Goal: Transaction & Acquisition: Obtain resource

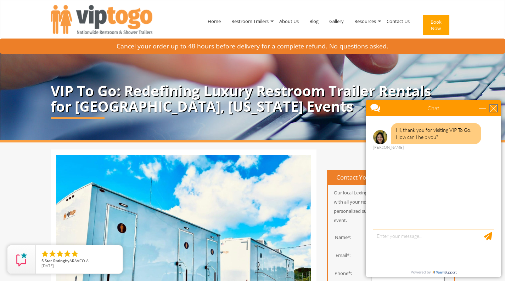
click at [494, 109] on div "close" at bounding box center [493, 108] width 7 height 7
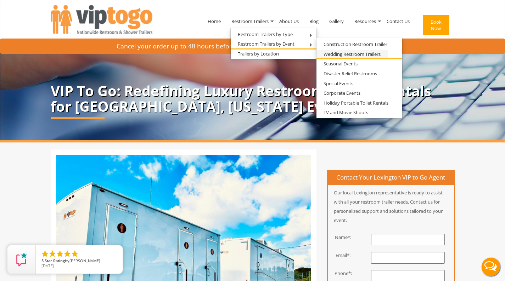
click at [346, 52] on link "Wedding Restroom Trailers" at bounding box center [351, 54] width 71 height 9
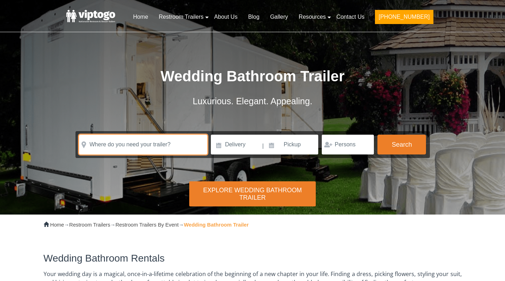
click at [149, 142] on input "text" at bounding box center [143, 145] width 128 height 20
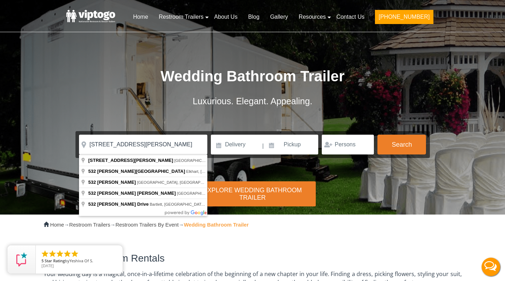
type input "532 James Ln, Versailles, KY, USA"
drag, startPoint x: 144, startPoint y: 151, endPoint x: 147, endPoint y: 182, distance: 30.9
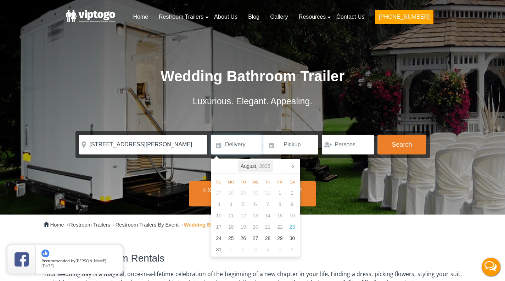
click at [265, 166] on icon "2025" at bounding box center [264, 166] width 11 height 8
click at [258, 170] on div "2025" at bounding box center [255, 166] width 17 height 11
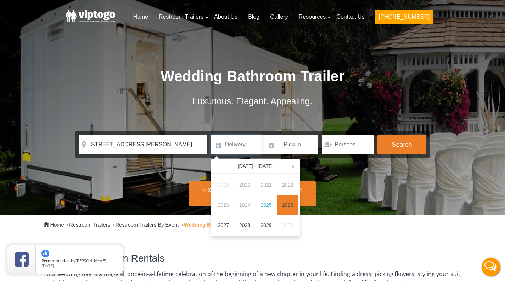
click at [283, 204] on div "2026" at bounding box center [288, 205] width 22 height 20
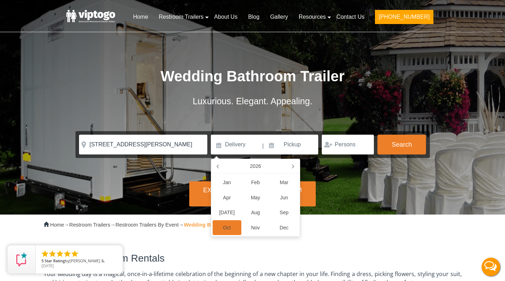
click at [225, 224] on div "Oct" at bounding box center [226, 228] width 29 height 15
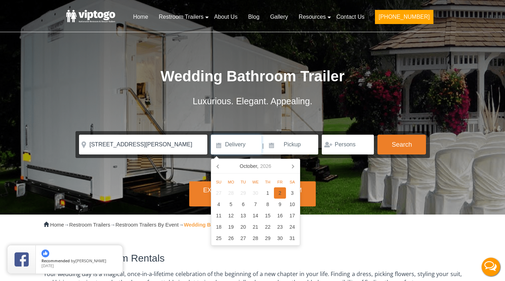
click at [283, 193] on div "2" at bounding box center [280, 193] width 12 height 11
type input "10/02/2026"
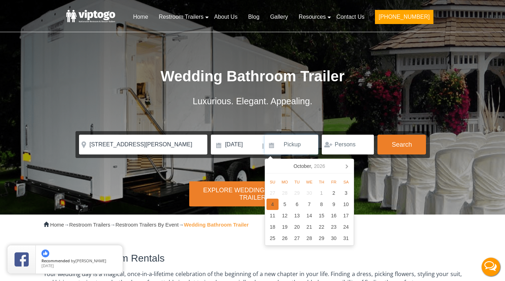
click at [275, 205] on div "4" at bounding box center [272, 204] width 12 height 11
type input "10/04/2026"
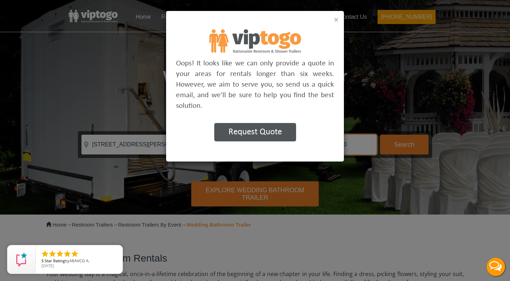
type input "130"
click at [335, 21] on button "×" at bounding box center [336, 20] width 5 height 8
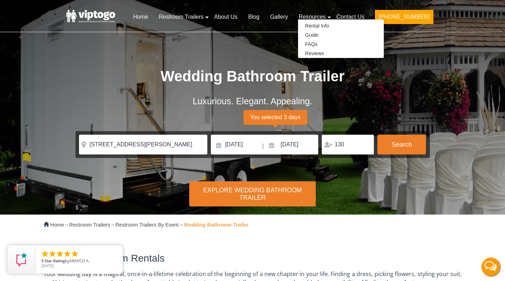
click at [380, 102] on div "Luxurious. Elegant. Appealing." at bounding box center [252, 101] width 354 height 21
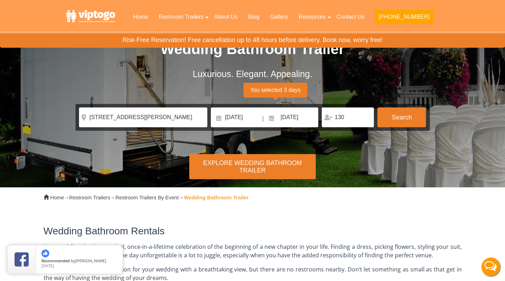
scroll to position [26, 0]
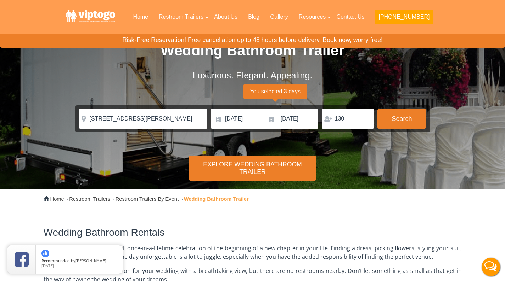
click at [243, 168] on div "Explore Wedding Bathroom Trailer" at bounding box center [252, 168] width 126 height 25
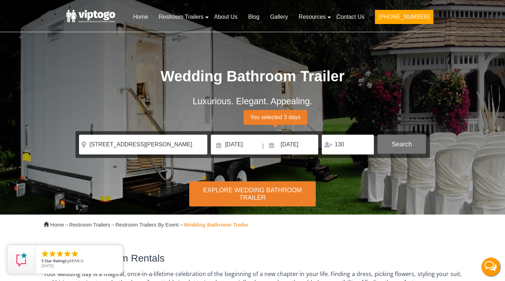
scroll to position [0, 0]
click at [402, 148] on button "Search" at bounding box center [401, 144] width 49 height 19
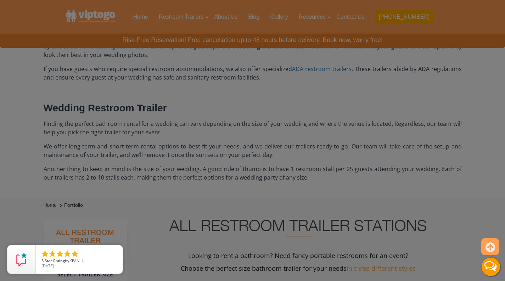
scroll to position [635, 0]
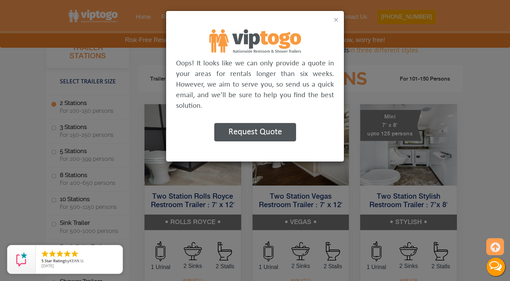
click at [336, 17] on button "×" at bounding box center [336, 20] width 5 height 8
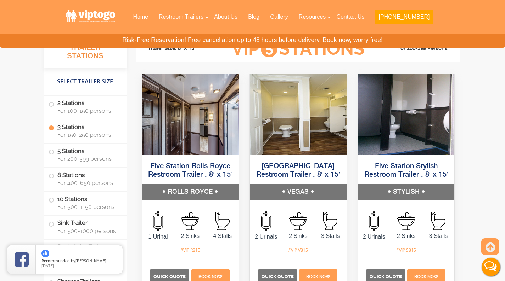
scroll to position [1399, 0]
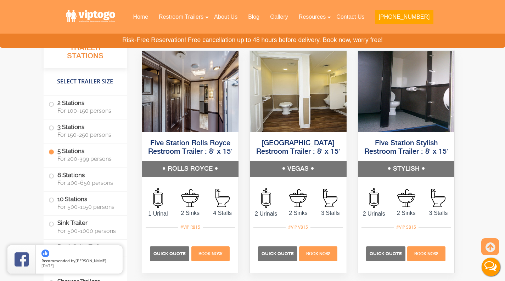
scroll to position [1420, 0]
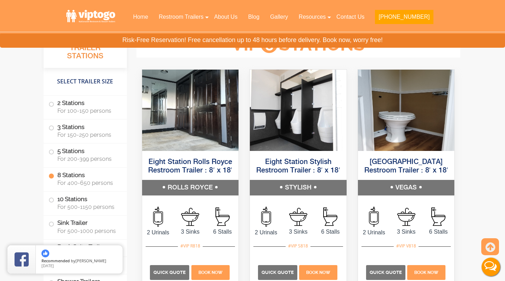
scroll to position [1675, 0]
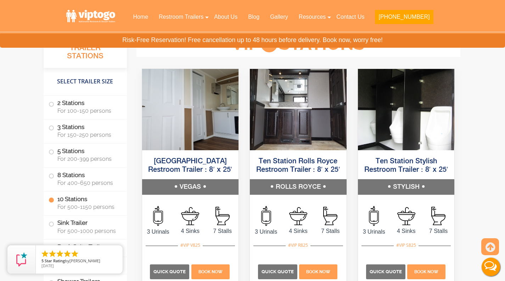
scroll to position [1948, 0]
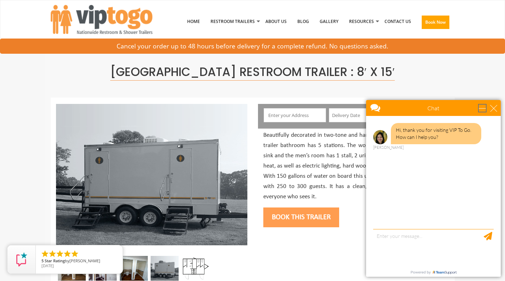
click at [483, 108] on div "minimize" at bounding box center [481, 108] width 7 height 7
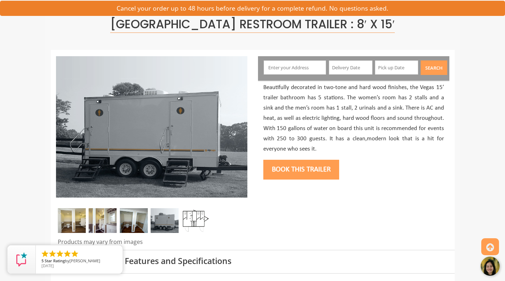
scroll to position [68, 0]
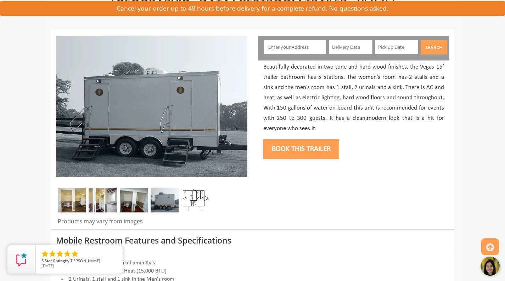
click at [199, 202] on img at bounding box center [195, 200] width 28 height 25
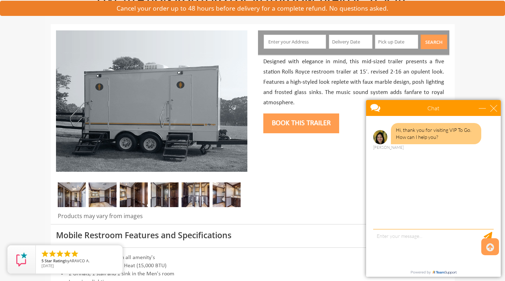
scroll to position [75, 0]
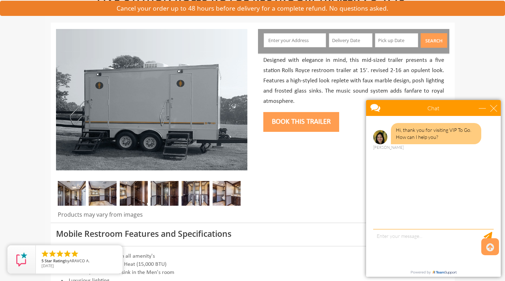
click at [101, 195] on img at bounding box center [103, 193] width 28 height 25
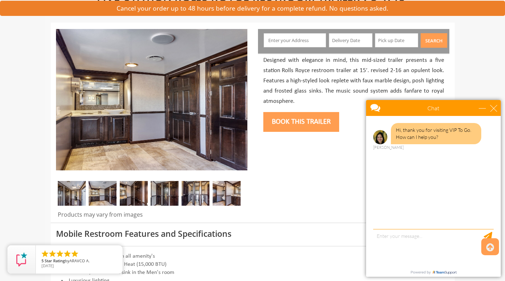
click at [127, 193] on img at bounding box center [134, 193] width 28 height 25
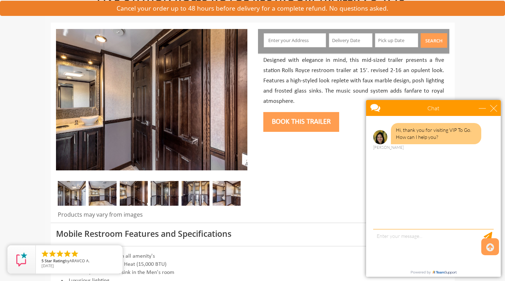
click at [154, 192] on img at bounding box center [164, 193] width 28 height 25
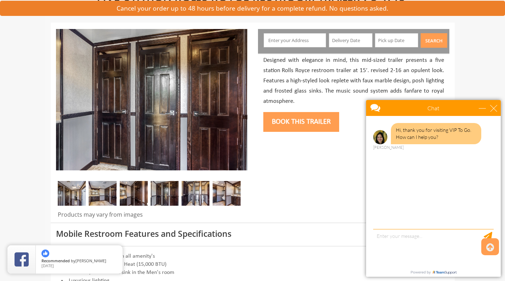
click at [195, 193] on img at bounding box center [195, 193] width 28 height 25
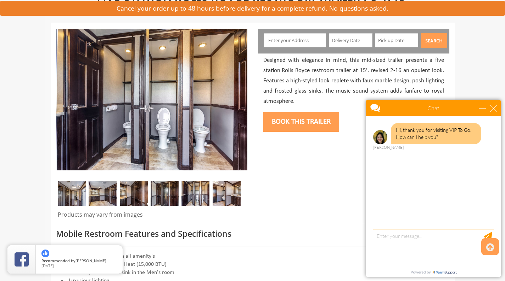
click at [223, 192] on img at bounding box center [226, 193] width 28 height 25
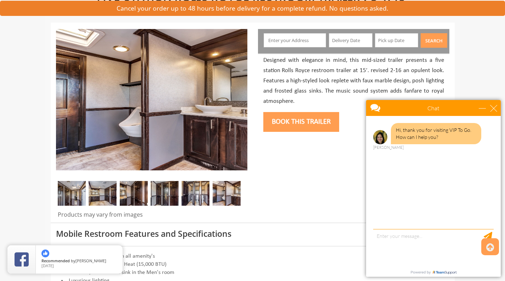
click at [69, 190] on img at bounding box center [72, 193] width 28 height 25
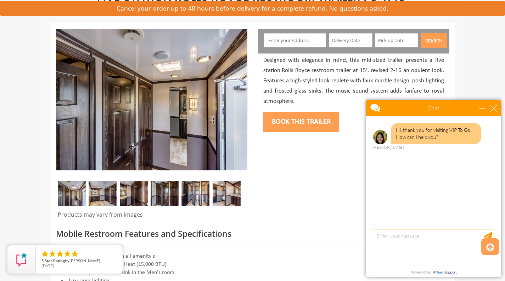
scroll to position [0, 0]
click at [480, 108] on div "minimize" at bounding box center [481, 108] width 7 height 7
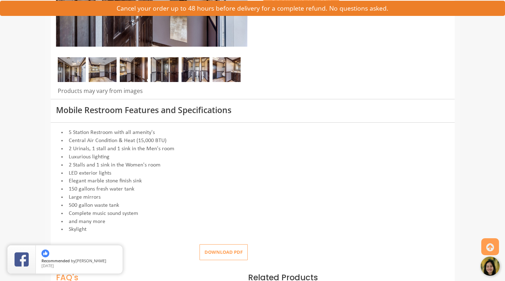
scroll to position [200, 0]
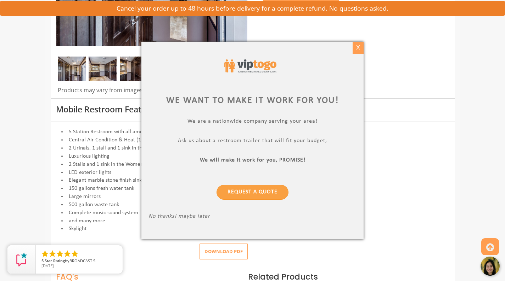
click at [361, 47] on div "X" at bounding box center [357, 48] width 11 height 12
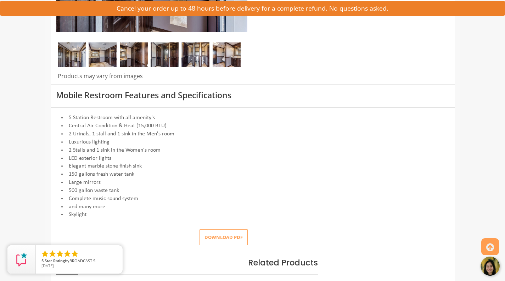
scroll to position [216, 0]
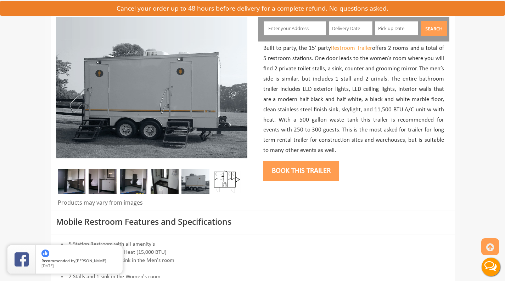
scroll to position [90, 0]
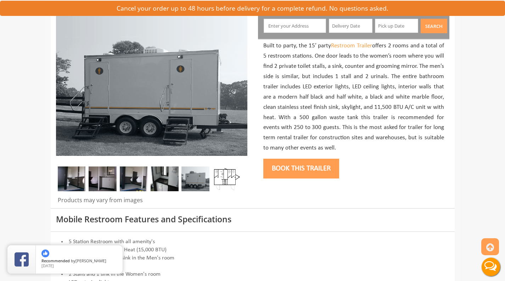
click at [230, 178] on img at bounding box center [226, 179] width 28 height 25
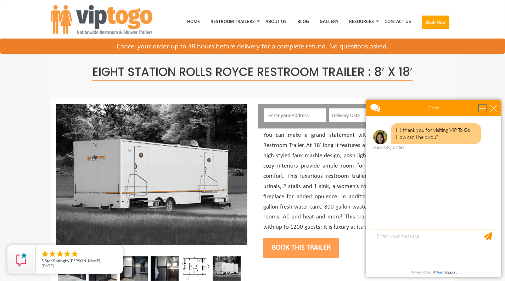
click at [482, 107] on div "minimize" at bounding box center [481, 108] width 7 height 7
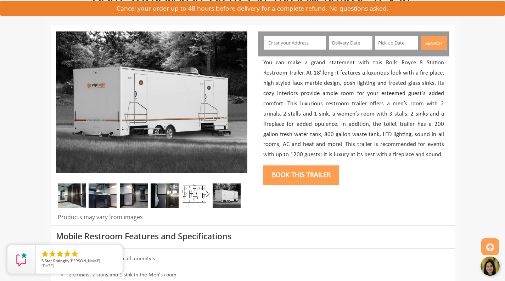
scroll to position [73, 0]
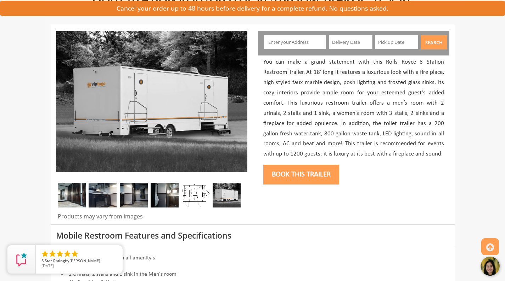
click at [195, 198] on img at bounding box center [195, 195] width 28 height 25
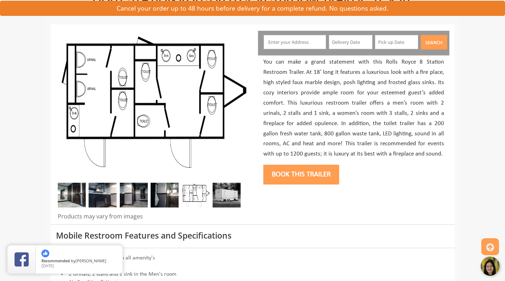
click at [63, 190] on img at bounding box center [72, 195] width 28 height 25
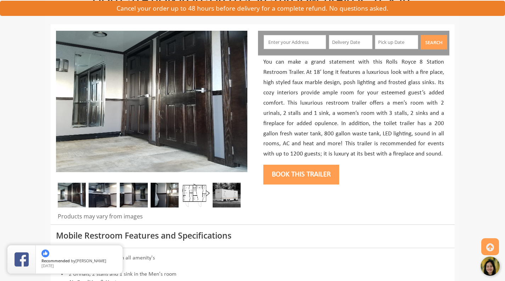
click at [96, 189] on img at bounding box center [103, 195] width 28 height 25
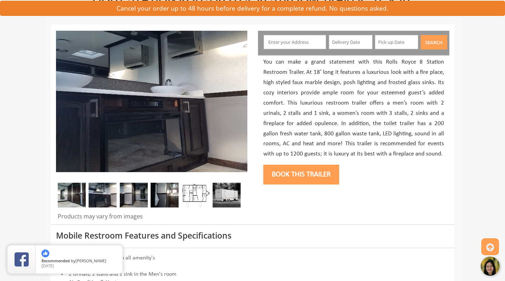
click at [142, 190] on img at bounding box center [134, 195] width 28 height 25
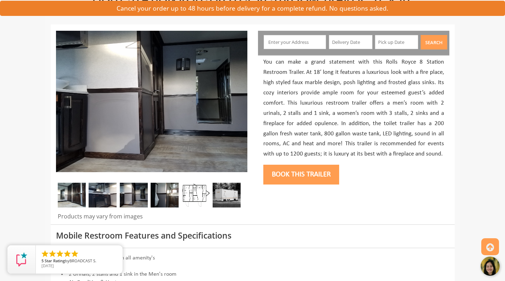
scroll to position [0, 0]
click at [168, 193] on img at bounding box center [164, 195] width 28 height 25
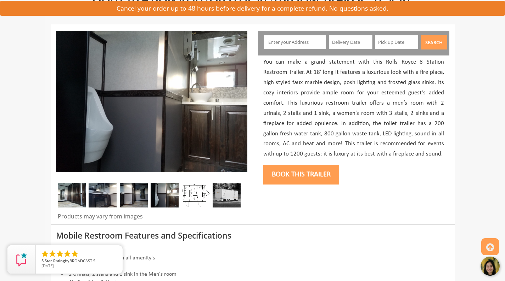
click at [225, 180] on div "Products may vary from images" at bounding box center [152, 125] width 202 height 200
click at [227, 206] on img at bounding box center [226, 195] width 28 height 25
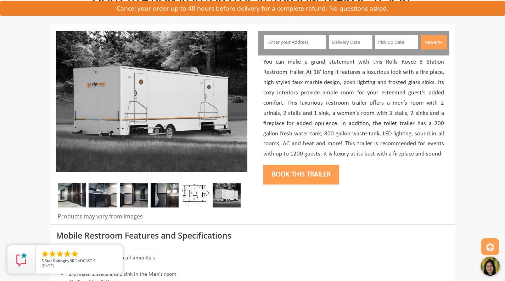
click at [198, 205] on img at bounding box center [195, 195] width 28 height 25
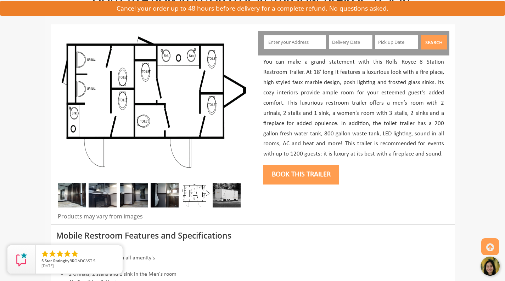
click at [73, 198] on img at bounding box center [72, 195] width 28 height 25
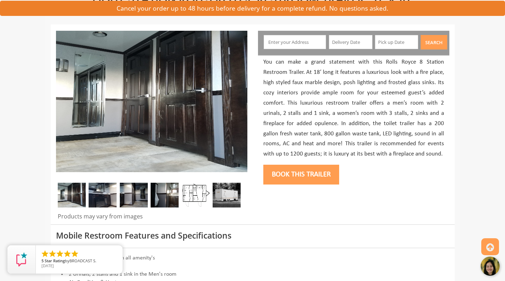
scroll to position [21, 0]
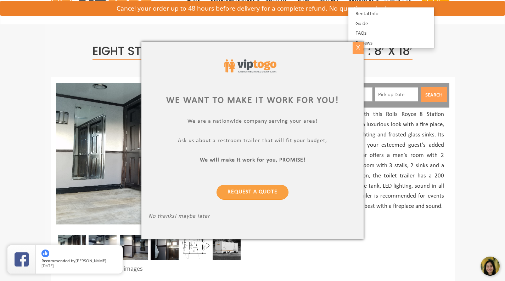
click at [353, 46] on div "X" at bounding box center [357, 48] width 11 height 12
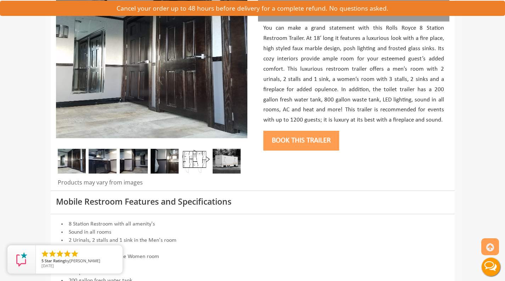
scroll to position [110, 0]
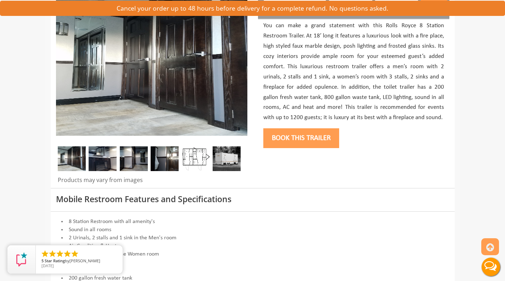
click at [197, 159] on img at bounding box center [195, 159] width 28 height 25
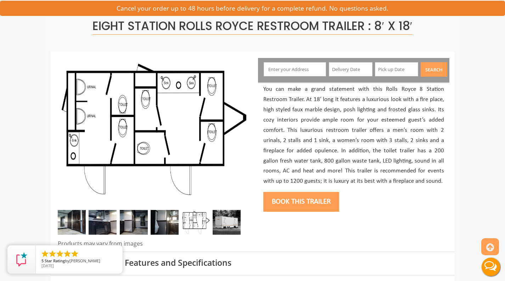
scroll to position [45, 0]
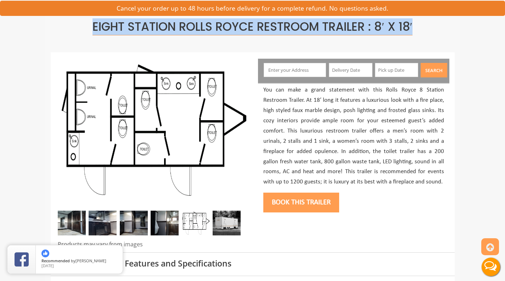
drag, startPoint x: 86, startPoint y: 24, endPoint x: 425, endPoint y: 31, distance: 339.2
click at [425, 31] on h1 "Eight Station Rolls Royce Restroom Trailer : 8′ x 18′" at bounding box center [252, 27] width 393 height 13
copy span "Eight Station Rolls Royce Restroom Trailer : 8′ x 18′"
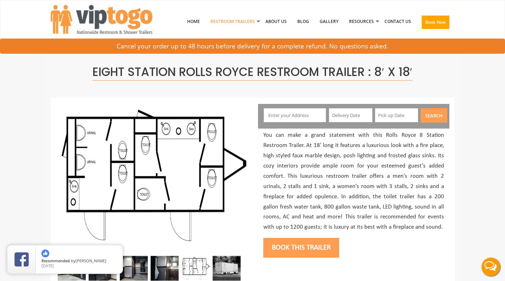
scroll to position [0, 0]
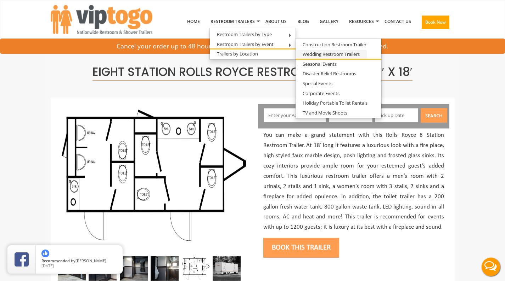
click at [345, 51] on link "Wedding Restroom Trailers" at bounding box center [330, 54] width 71 height 9
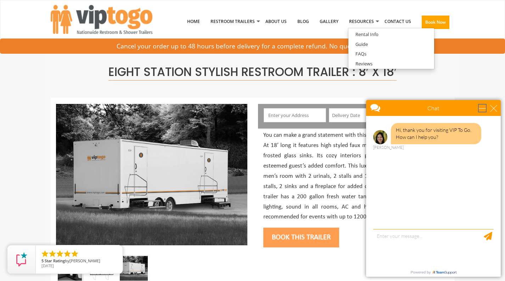
click at [478, 107] on div "minimize" at bounding box center [481, 108] width 7 height 7
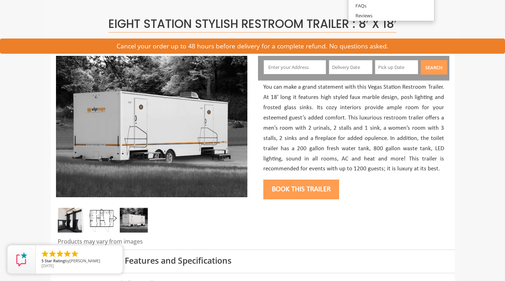
scroll to position [67, 0]
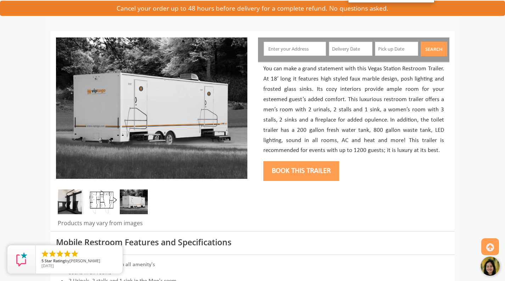
click at [115, 206] on img at bounding box center [103, 202] width 28 height 25
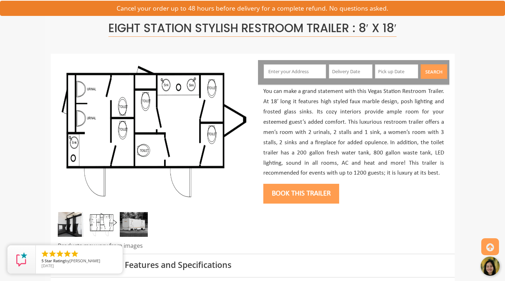
scroll to position [42, 0]
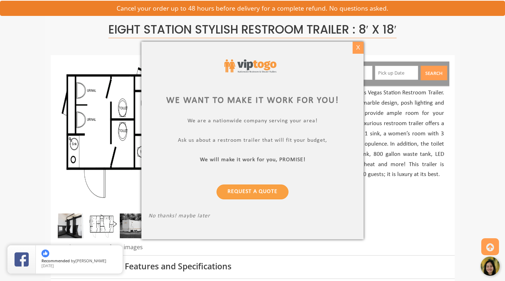
click at [355, 49] on div "X" at bounding box center [357, 48] width 11 height 12
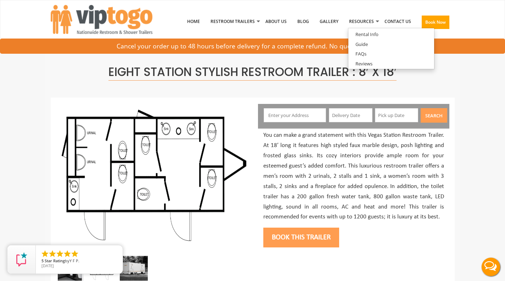
scroll to position [0, 0]
drag, startPoint x: 108, startPoint y: 71, endPoint x: 153, endPoint y: 77, distance: 45.0
click at [153, 77] on span "Eight Station Stylish Restroom Trailer : 8′ x 18′" at bounding box center [252, 72] width 288 height 17
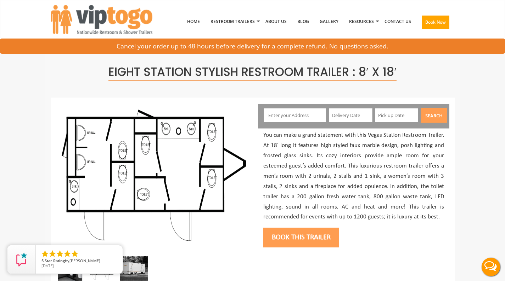
click at [87, 75] on h1 "Eight Station Stylish Restroom Trailer : 8′ x 18′" at bounding box center [252, 72] width 393 height 13
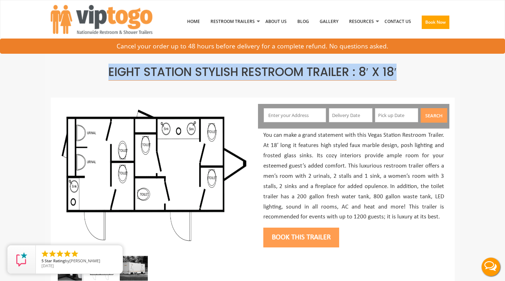
drag, startPoint x: 106, startPoint y: 72, endPoint x: 433, endPoint y: 70, distance: 327.1
click at [433, 70] on h1 "Eight Station Stylish Restroom Trailer : 8′ x 18′" at bounding box center [252, 72] width 393 height 13
copy span "Eight Station Stylish Restroom Trailer : 8′ x 18′"
drag, startPoint x: 402, startPoint y: 73, endPoint x: 107, endPoint y: 73, distance: 294.6
click at [107, 73] on h1 "Eight Station Stylish Restroom Trailer : 8′ x 18′" at bounding box center [252, 72] width 393 height 13
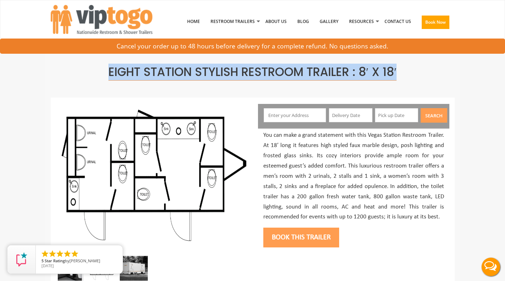
copy span "Eight Station Stylish Restroom Trailer : 8′ x 18′"
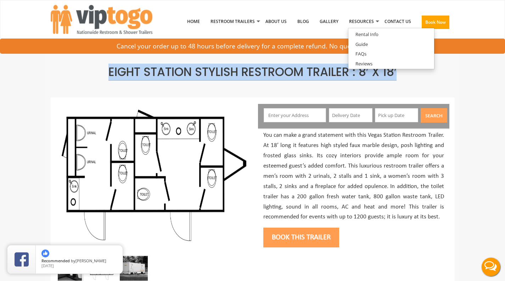
drag, startPoint x: 106, startPoint y: 71, endPoint x: 418, endPoint y: 70, distance: 312.3
click at [418, 70] on h1 "Eight Station Stylish Restroom Trailer : 8′ x 18′" at bounding box center [252, 72] width 393 height 13
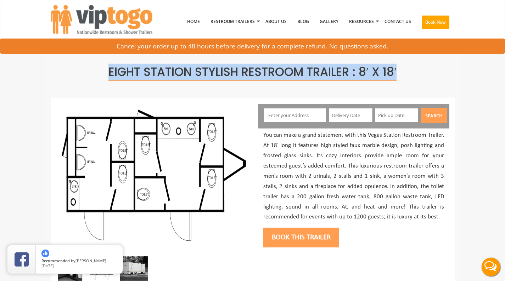
copy span "Eight Station Stylish Restroom Trailer : 8′ x 18′"
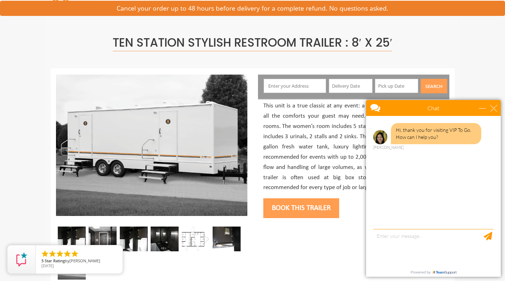
scroll to position [35, 0]
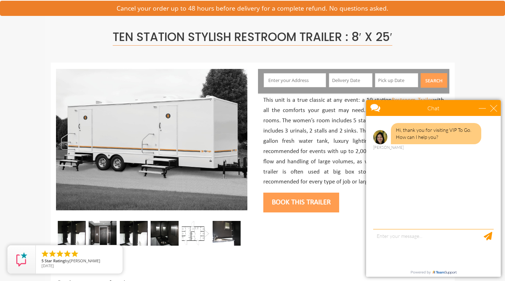
click at [194, 233] on img at bounding box center [195, 233] width 28 height 25
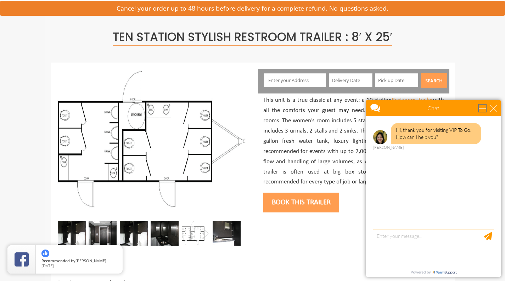
click at [482, 107] on div "minimize" at bounding box center [481, 108] width 7 height 7
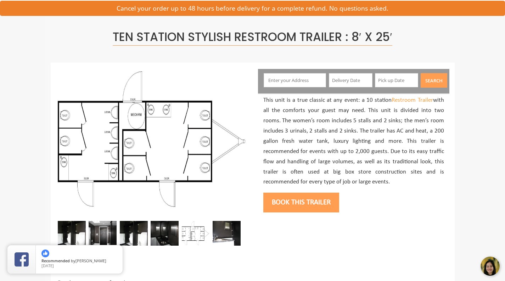
click at [149, 245] on div at bounding box center [151, 249] width 191 height 57
click at [161, 237] on img at bounding box center [164, 233] width 28 height 25
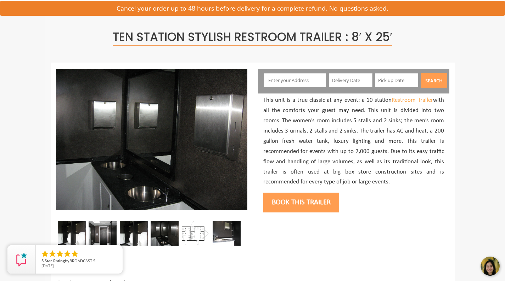
click at [134, 238] on img at bounding box center [134, 233] width 28 height 25
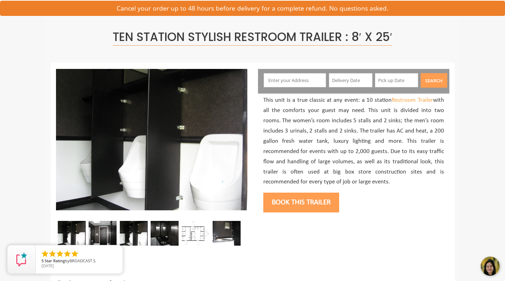
click at [97, 232] on img at bounding box center [103, 233] width 28 height 25
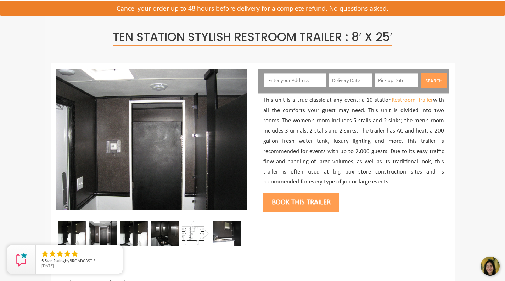
click at [79, 229] on img at bounding box center [72, 233] width 28 height 25
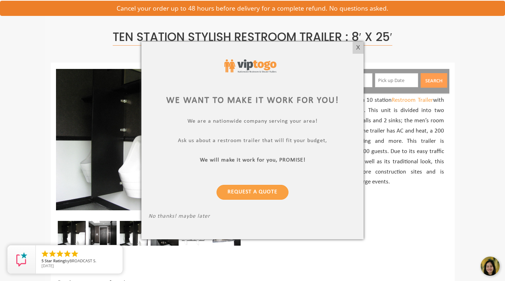
scroll to position [0, 0]
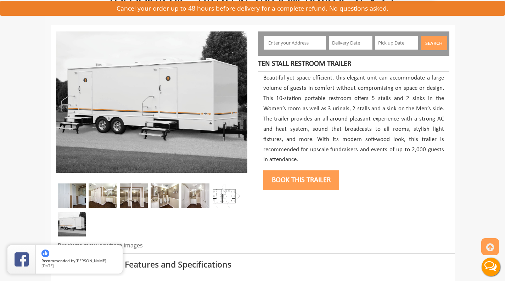
scroll to position [72, 0]
click at [206, 197] on img at bounding box center [195, 196] width 28 height 25
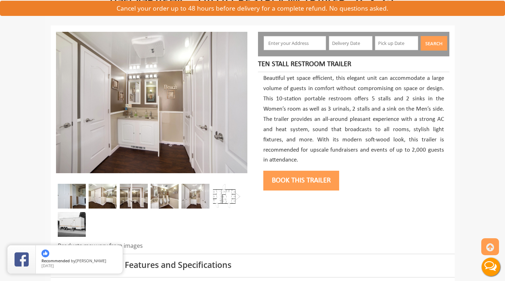
click at [160, 196] on img at bounding box center [164, 196] width 28 height 25
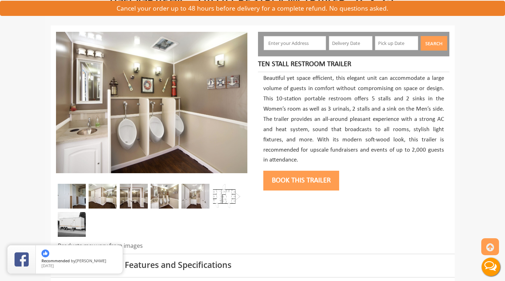
click at [212, 194] on div at bounding box center [151, 212] width 191 height 57
click at [226, 192] on img at bounding box center [226, 196] width 28 height 25
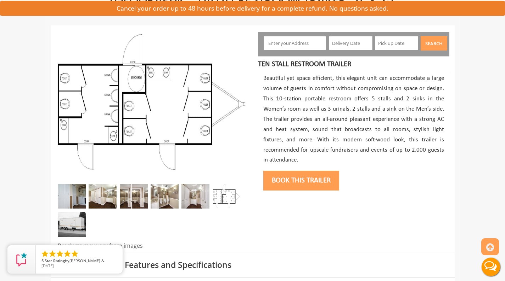
click at [74, 196] on img at bounding box center [72, 196] width 28 height 25
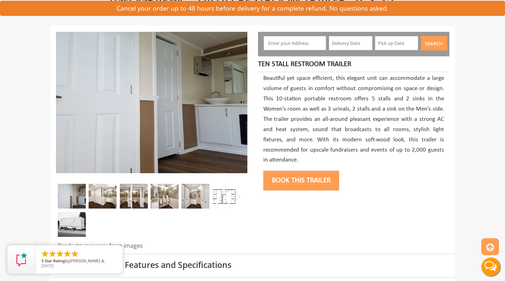
click at [100, 192] on img at bounding box center [103, 196] width 28 height 25
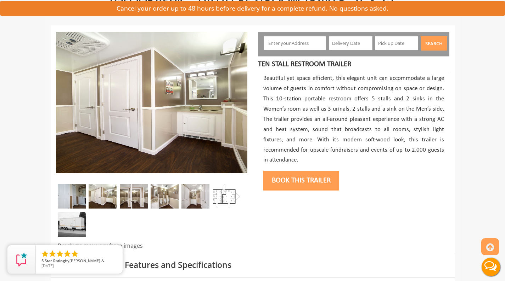
click at [123, 194] on img at bounding box center [134, 196] width 28 height 25
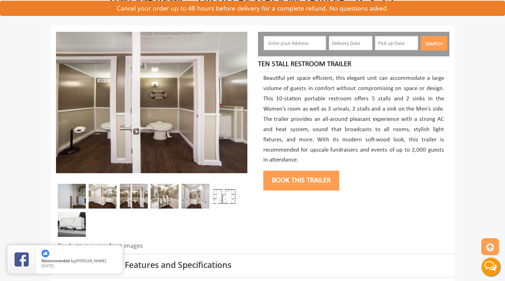
click at [80, 219] on img at bounding box center [72, 224] width 28 height 25
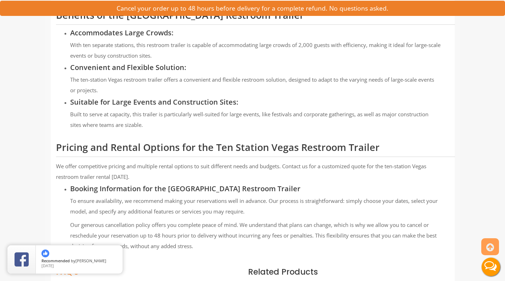
scroll to position [768, 0]
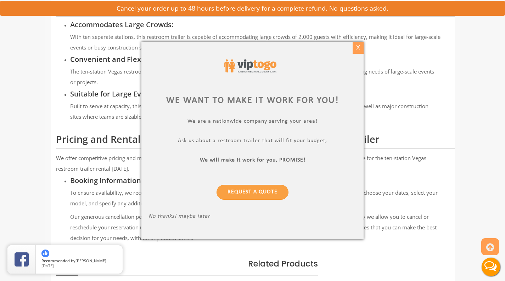
click at [357, 46] on div "X" at bounding box center [357, 48] width 11 height 12
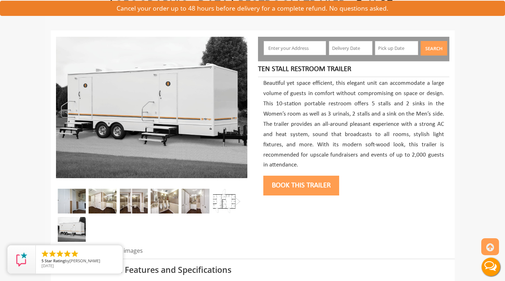
scroll to position [0, 0]
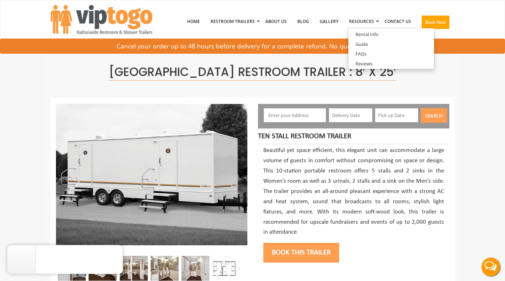
click at [485, 24] on nav "Toggle navigation VIPTOGO Home Restroom Trailers Restroom Trailers by Type All …" at bounding box center [252, 22] width 505 height 45
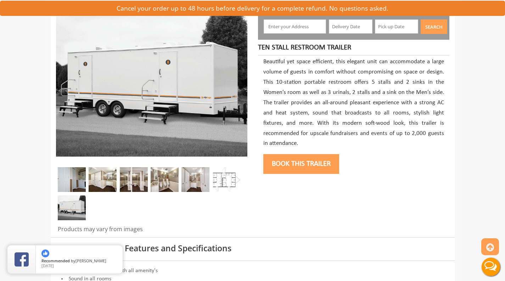
scroll to position [89, 0]
click at [101, 180] on img at bounding box center [103, 179] width 28 height 25
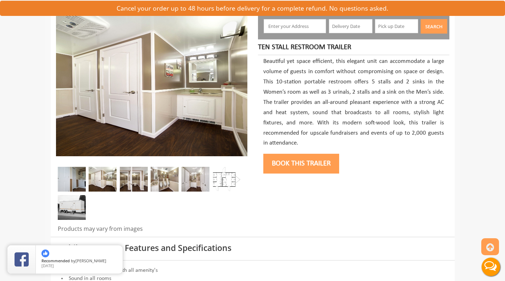
click at [71, 178] on img at bounding box center [72, 179] width 28 height 25
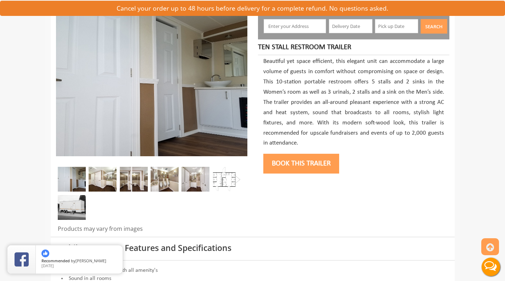
click at [224, 182] on img at bounding box center [226, 179] width 28 height 25
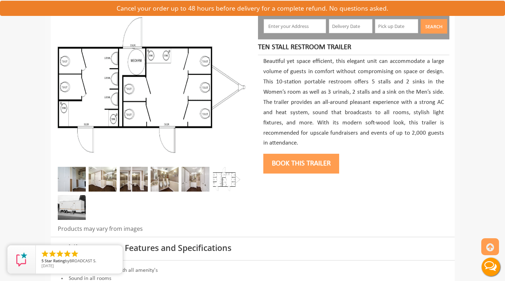
click at [91, 201] on div at bounding box center [151, 195] width 191 height 57
click at [80, 204] on img at bounding box center [72, 207] width 28 height 25
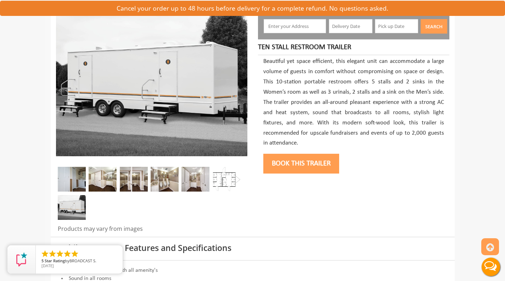
click at [77, 172] on img at bounding box center [72, 179] width 28 height 25
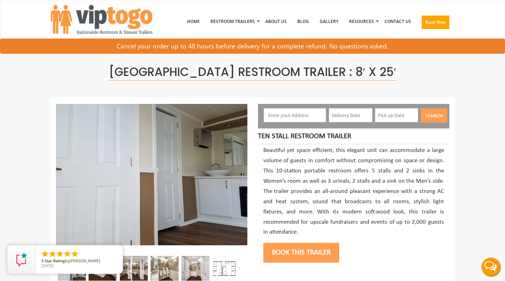
scroll to position [0, 0]
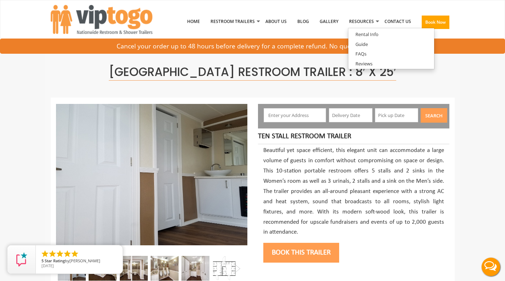
click at [317, 243] on button "Book this trailer" at bounding box center [301, 253] width 76 height 20
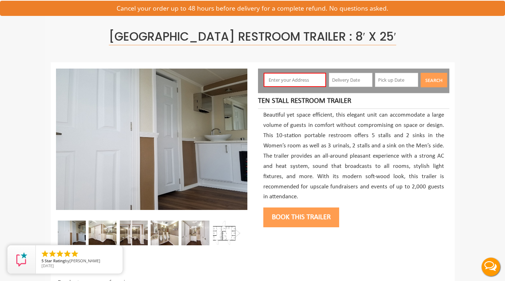
scroll to position [36, 0]
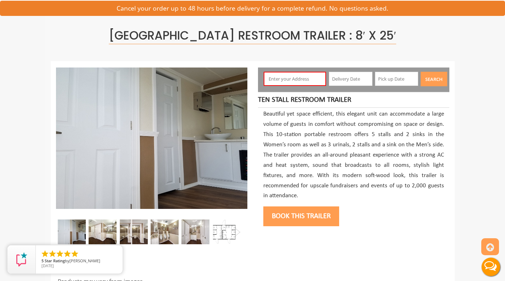
click at [297, 83] on input "text" at bounding box center [294, 79] width 62 height 14
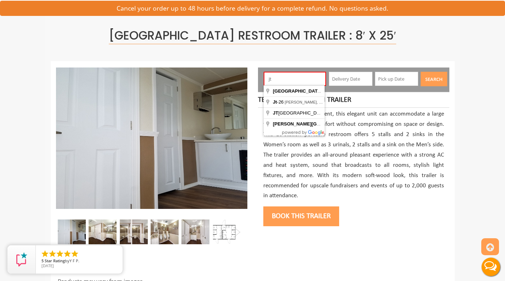
type input "j"
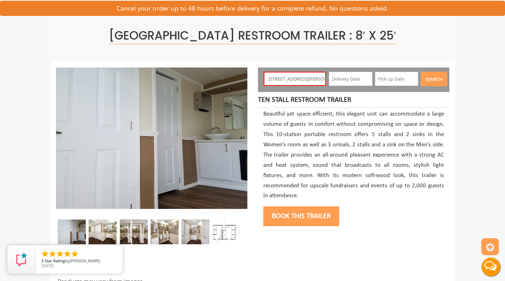
type input "532 James Ln, Versailles, KY, USA"
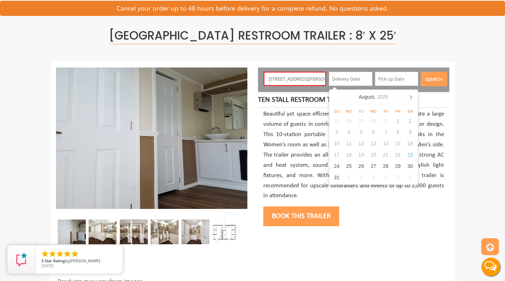
click at [360, 79] on input "text" at bounding box center [351, 79] width 44 height 14
click at [380, 97] on icon "2025" at bounding box center [382, 96] width 11 height 7
click at [377, 97] on div "2025" at bounding box center [373, 96] width 17 height 11
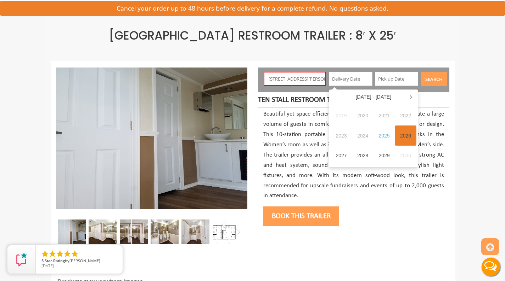
click at [401, 131] on div "2026" at bounding box center [405, 136] width 22 height 20
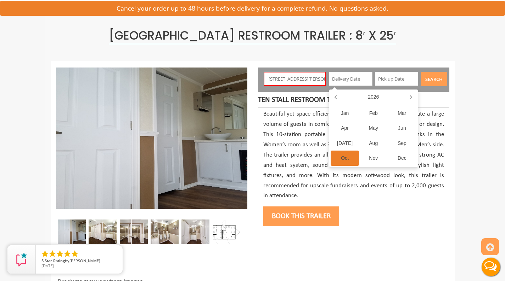
click at [351, 159] on div "Oct" at bounding box center [344, 158] width 29 height 15
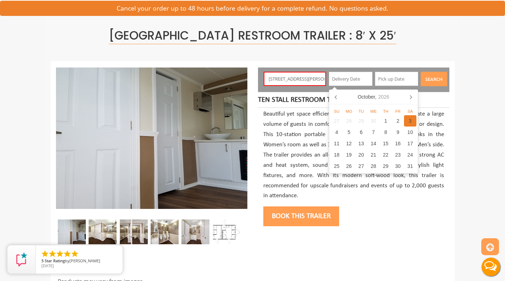
click at [406, 122] on div "3" at bounding box center [410, 120] width 12 height 11
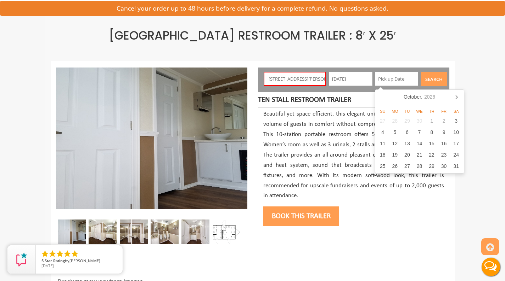
click at [363, 76] on input "10/03/2026" at bounding box center [351, 79] width 44 height 14
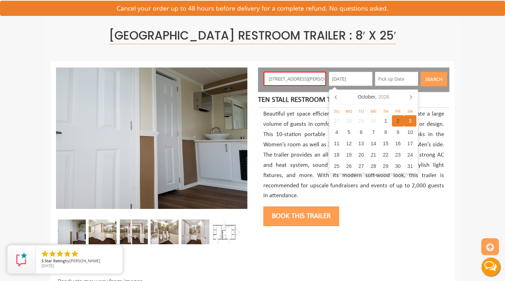
click at [398, 119] on div "2" at bounding box center [398, 120] width 12 height 11
type input "10/02/2026"
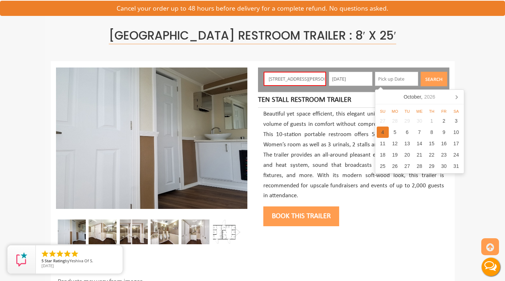
click at [384, 130] on div "4" at bounding box center [382, 132] width 12 height 11
type input "10/04/2026"
click at [433, 75] on button "Search" at bounding box center [433, 79] width 27 height 15
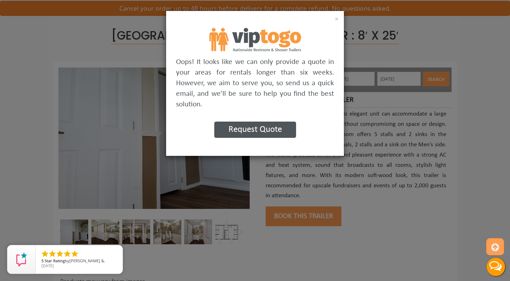
click at [260, 129] on button "Request Quote" at bounding box center [255, 130] width 82 height 16
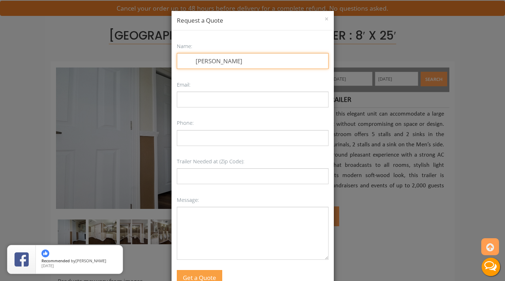
type input "JT Emnett"
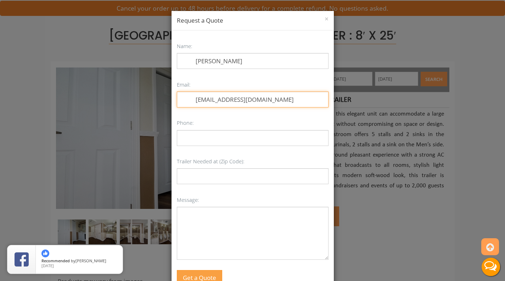
type input "jtemnett@gmail.com"
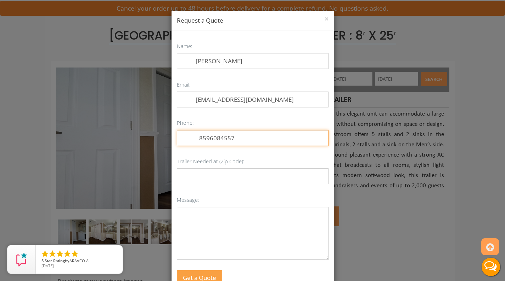
type input "8596084557"
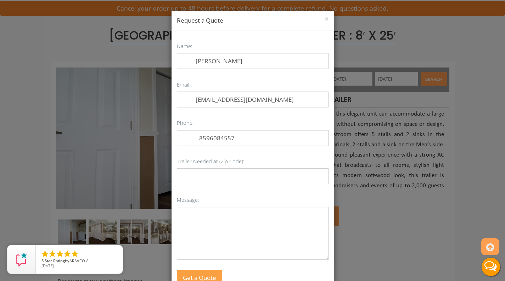
click at [290, 155] on div "Name: JT Emnett Email: jtemnett@gmail.com Phone: 8596084557 Trailer Needed at (…" at bounding box center [253, 163] width 152 height 245
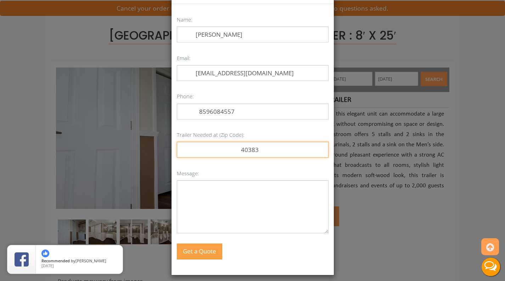
scroll to position [27, 0]
type input "40383"
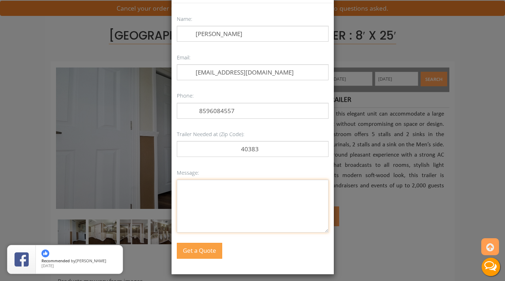
click at [269, 211] on textarea "Message:" at bounding box center [253, 206] width 152 height 53
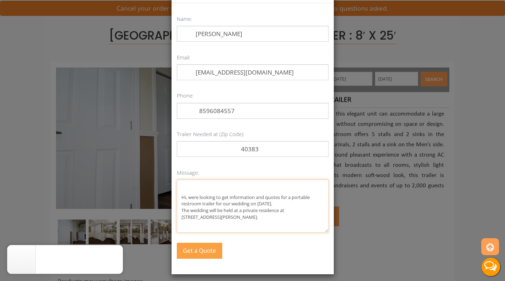
click at [191, 198] on textarea "Hi, were looking to get information and quotes for a portable restroom trailer …" at bounding box center [253, 206] width 152 height 53
click at [222, 218] on textarea "Hi, we're looking to get information and quotes for a portable restroom trailer…" at bounding box center [253, 206] width 152 height 53
click at [306, 201] on textarea "Hi, we're looking to get information and quotes for a portable restroom trailer…" at bounding box center [253, 206] width 152 height 53
click at [265, 217] on textarea "Hi, we're looking to get information and quotes for a portable restroom trailer…" at bounding box center [253, 206] width 152 height 53
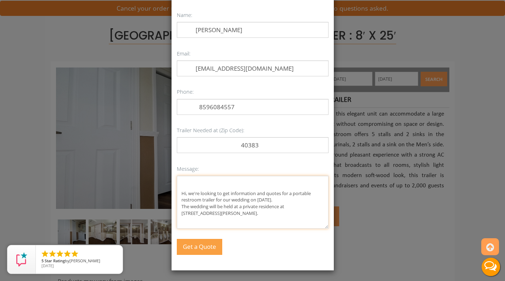
scroll to position [31, 0]
click at [287, 11] on p "Name: JT Emnett" at bounding box center [253, 24] width 152 height 28
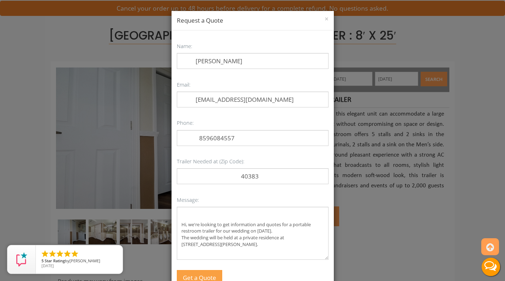
scroll to position [0, 0]
click at [242, 242] on textarea "Hi, we're looking to get information and quotes for a portable restroom trailer…" at bounding box center [253, 233] width 152 height 53
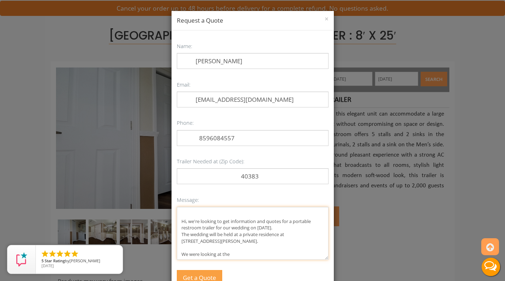
paste textarea "EIGHT STATION ROLLS ROYCE RESTROOM TRAILER : 8′ X 18′ Read more at: https://www…"
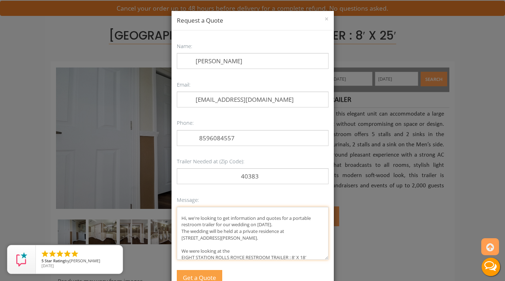
scroll to position [28, 0]
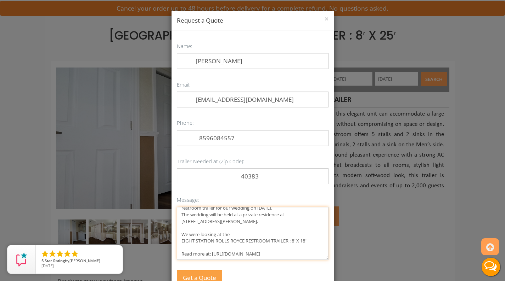
drag, startPoint x: 244, startPoint y: 252, endPoint x: 177, endPoint y: 248, distance: 66.7
click at [177, 248] on textarea "Hi, we're looking to get information and quotes for a portable restroom trailer…" at bounding box center [253, 233] width 152 height 53
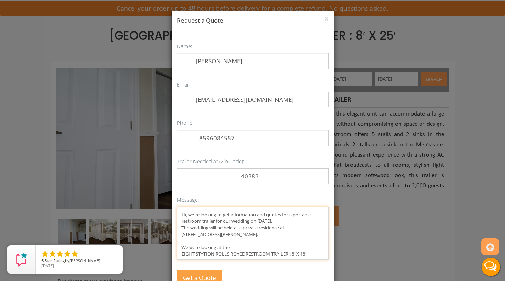
scroll to position [15, 0]
paste textarea "EIGHT STATION STYLISH RESTROOM TRAILER : 8′ X 18′ Read more at: https://www.vip…"
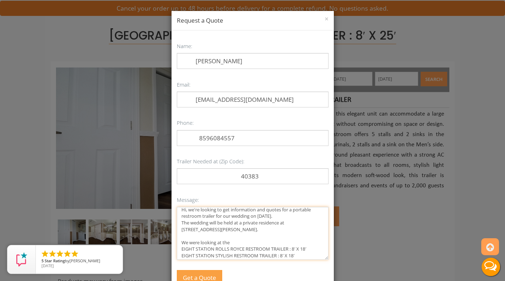
scroll to position [34, 0]
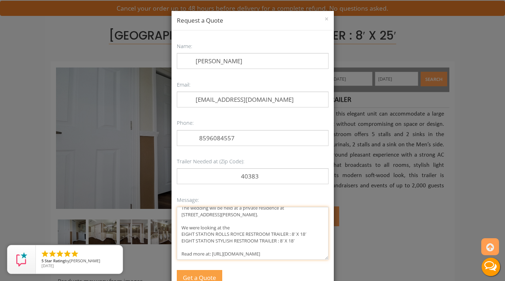
drag, startPoint x: 246, startPoint y: 256, endPoint x: 177, endPoint y: 244, distance: 70.1
click at [177, 244] on textarea "Hi, we're looking to get information and quotes for a portable restroom trailer…" at bounding box center [253, 233] width 152 height 53
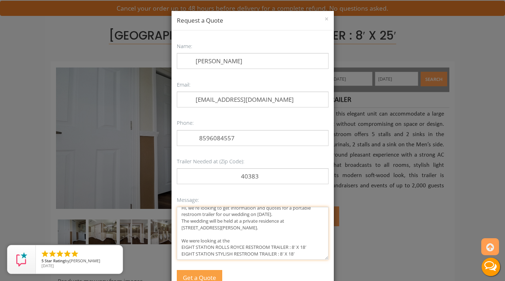
scroll to position [21, 0]
paste textarea "TEN STATION ROLLS ROYCE RESTROOM TRAILER : 8′ X 25′ Read more at: https://www.v…"
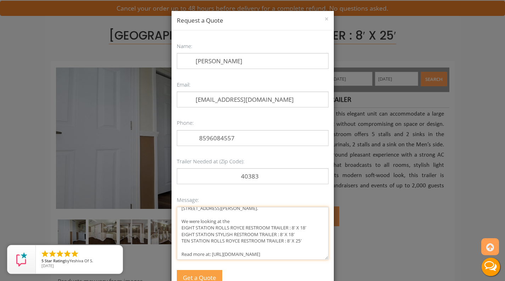
drag, startPoint x: 254, startPoint y: 257, endPoint x: 167, endPoint y: 242, distance: 87.6
click at [167, 242] on div "× Request a Quote Name: JT Emnett Email: jtemnett@gmail.com Phone: 8596084557 T…" at bounding box center [252, 140] width 505 height 281
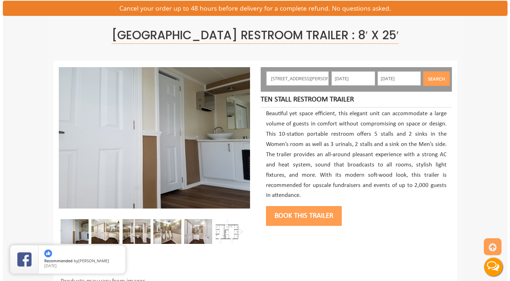
scroll to position [47, 0]
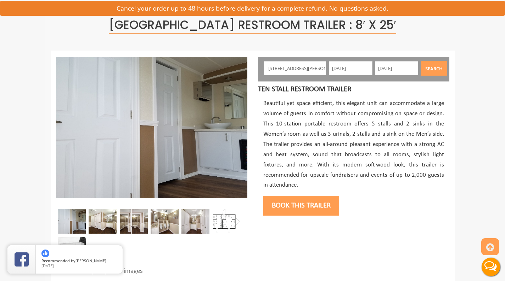
click at [440, 66] on button "Search" at bounding box center [433, 68] width 27 height 15
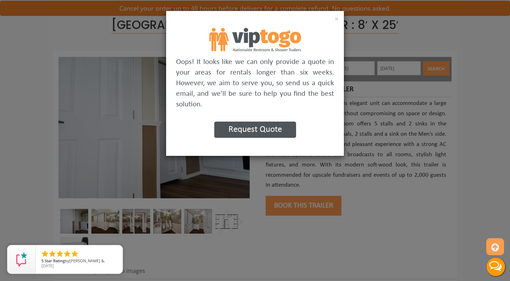
click at [277, 131] on button "Request Quote" at bounding box center [255, 130] width 82 height 16
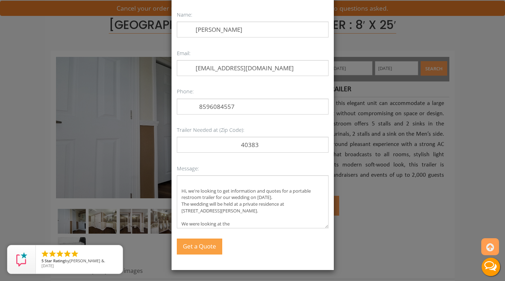
scroll to position [31, 0]
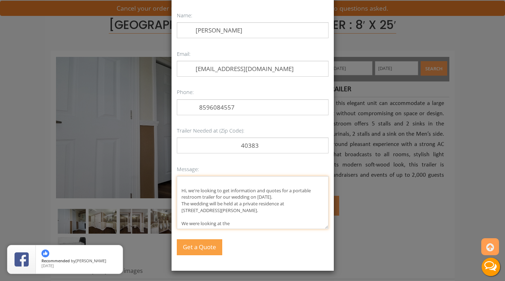
paste textarea "TEN STATION ROLLS ROYCE RESTROOM TRAILER : 8′ X 25′ Read more at: https://www.v…"
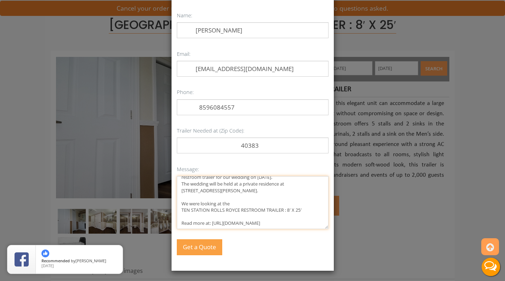
drag, startPoint x: 244, startPoint y: 222, endPoint x: 167, endPoint y: 212, distance: 77.7
click at [167, 212] on div "× Request a Quote Name: JT Emnett Email: jtemnett@gmail.com Phone: 8596084557 T…" at bounding box center [252, 140] width 505 height 281
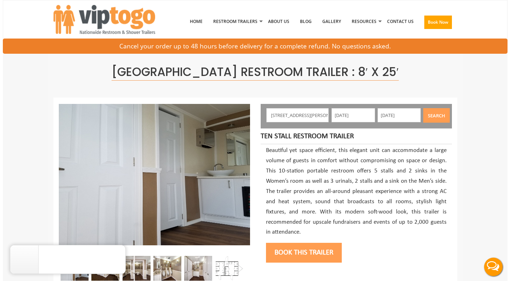
scroll to position [0, 0]
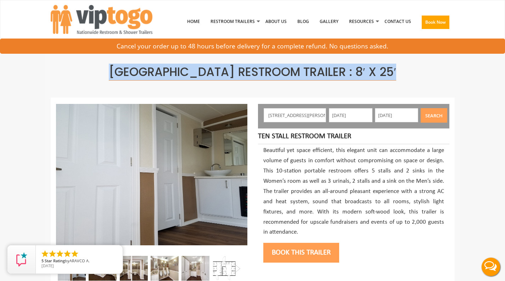
drag, startPoint x: 113, startPoint y: 70, endPoint x: 411, endPoint y: 91, distance: 299.6
click at [411, 91] on div "Ten Station Vegas Restroom Trailer : 8′ x 25′" at bounding box center [253, 71] width 404 height 52
copy span "Ten Station Vegas Restroom Trailer : 8′ x 25′"
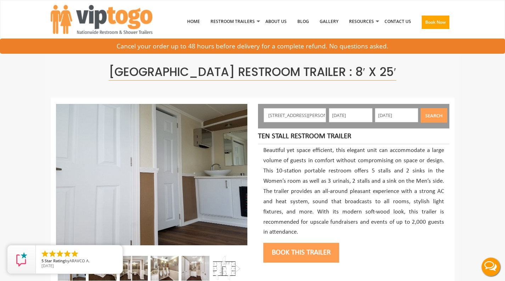
click at [441, 117] on button "Search" at bounding box center [433, 115] width 27 height 15
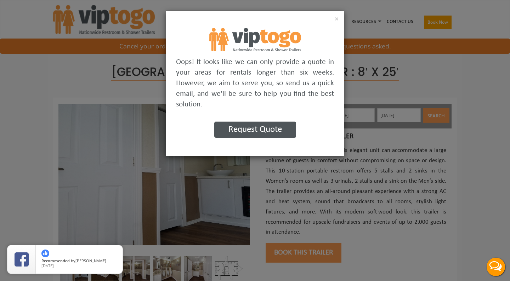
click at [267, 132] on button "Request Quote" at bounding box center [255, 130] width 82 height 16
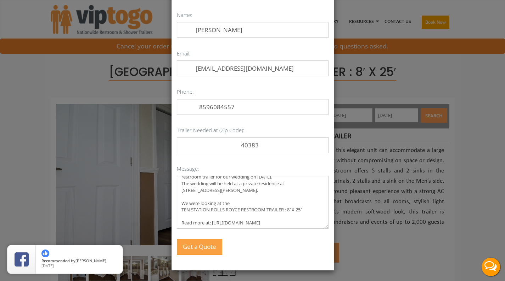
scroll to position [31, 0]
drag, startPoint x: 256, startPoint y: 226, endPoint x: 176, endPoint y: 206, distance: 82.3
click at [177, 206] on textarea "Hi, we're looking to get information and quotes for a portable restroom trailer…" at bounding box center [253, 202] width 152 height 53
paste textarea "VEGAS RESTROOM TRAILER : 8′ X 25′ Read more at: https://www.viptogo.com/trailer…"
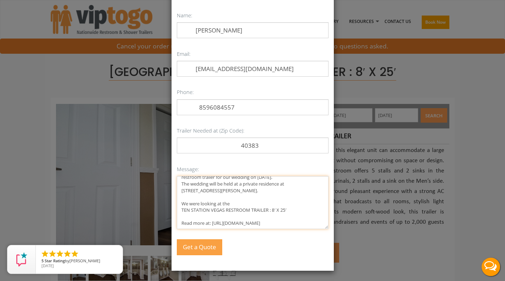
drag, startPoint x: 238, startPoint y: 222, endPoint x: 179, endPoint y: 213, distance: 59.8
click at [179, 213] on textarea "Hi, we're looking to get information and quotes for a portable restroom trailer…" at bounding box center [253, 202] width 152 height 53
click at [254, 227] on textarea "Hi, we're looking to get information and quotes for a portable restroom trailer…" at bounding box center [253, 202] width 152 height 53
drag, startPoint x: 242, startPoint y: 226, endPoint x: 184, endPoint y: 210, distance: 60.4
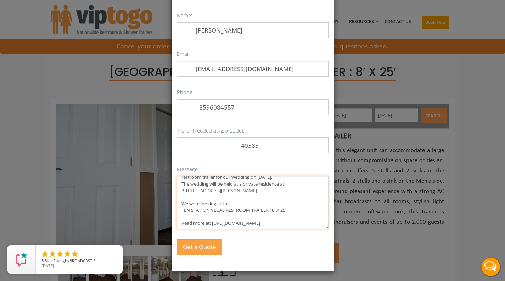
click at [184, 210] on textarea "Hi, we're looking to get information and quotes for a portable restroom trailer…" at bounding box center [253, 202] width 152 height 53
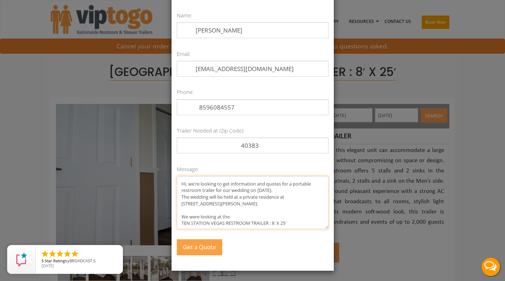
scroll to position [15, 0]
paste textarea "EIGHT STATION STYLISH RESTROOM TRAILER : 8′ X 18′ Read more at: https://www.vip…"
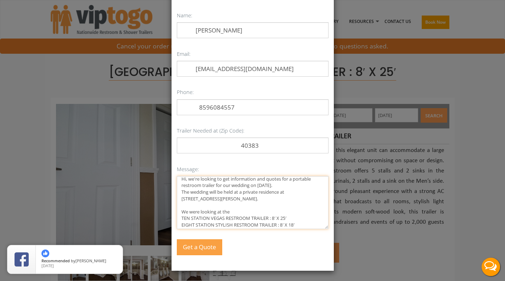
scroll to position [34, 0]
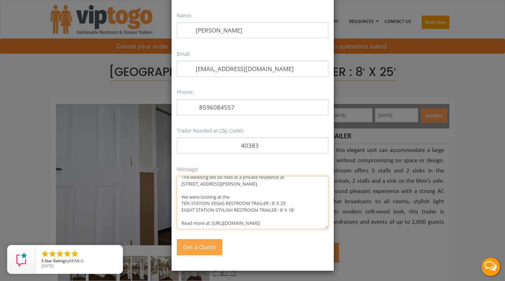
drag, startPoint x: 231, startPoint y: 223, endPoint x: 177, endPoint y: 213, distance: 55.1
click at [177, 213] on textarea "Hi, we're looking to get information and quotes for a portable restroom trailer…" at bounding box center [253, 202] width 152 height 53
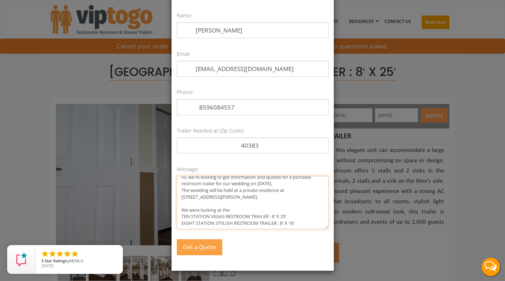
scroll to position [21, 0]
paste textarea "EIGHT STATION ROLLS ROYCE RESTROOM TRAILER : 8′ X 18′ Read more at: https://www…"
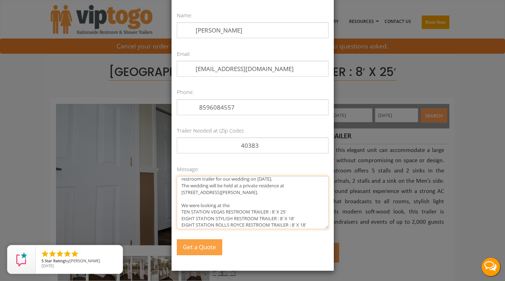
scroll to position [40, 0]
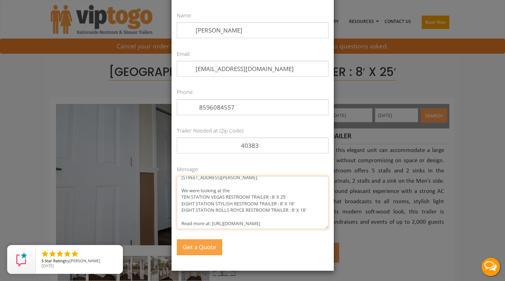
drag, startPoint x: 248, startPoint y: 223, endPoint x: 177, endPoint y: 212, distance: 72.4
click at [177, 212] on textarea "Hi, we're looking to get information and quotes for a portable restroom trailer…" at bounding box center [253, 202] width 152 height 53
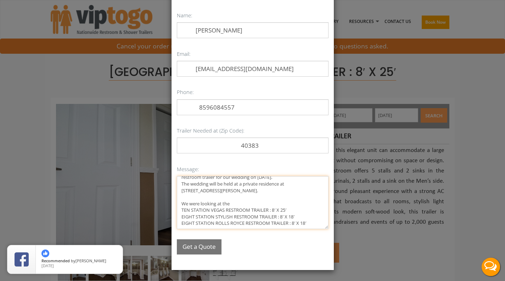
scroll to position [30, 0]
type textarea "Hi, we're looking to get information and quotes for a portable restroom trailer…"
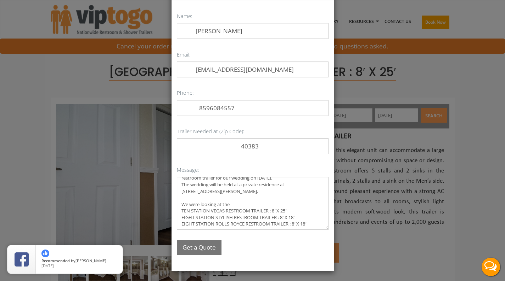
click at [200, 243] on button "Get a Quote" at bounding box center [199, 247] width 45 height 15
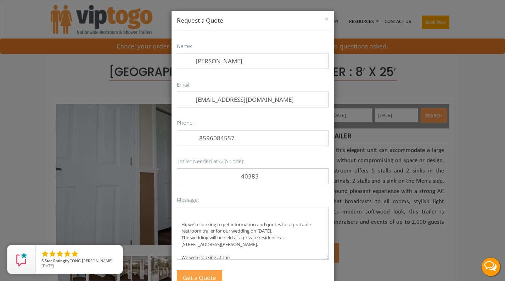
scroll to position [0, 0]
click at [324, 18] on button "×" at bounding box center [326, 19] width 4 height 7
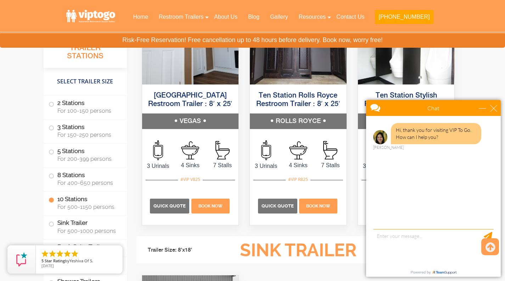
scroll to position [1984, 0]
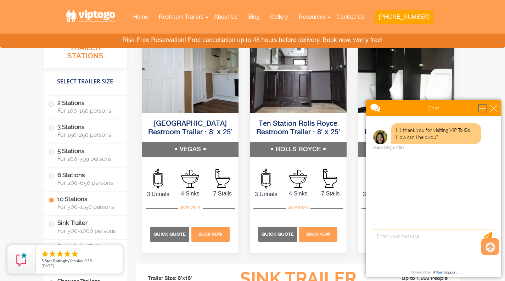
click at [479, 105] on div "minimize" at bounding box center [481, 108] width 7 height 7
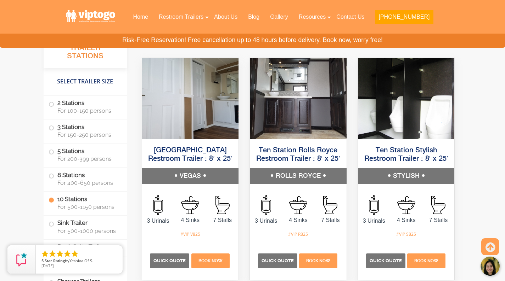
scroll to position [1959, 0]
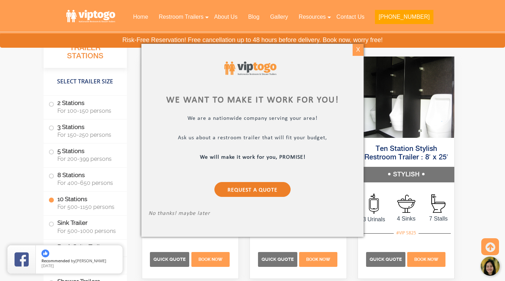
click at [358, 49] on div "X" at bounding box center [357, 50] width 11 height 12
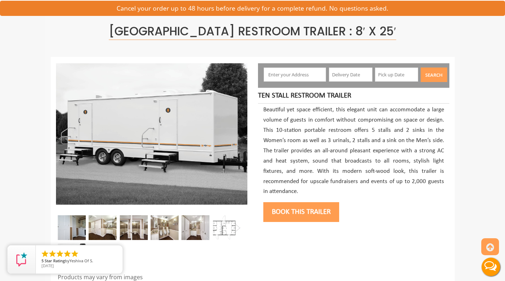
click at [159, 227] on img at bounding box center [164, 228] width 28 height 25
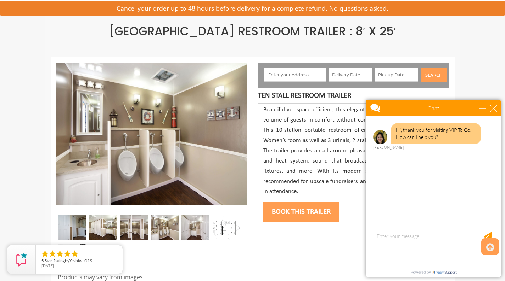
click at [227, 229] on img at bounding box center [226, 228] width 28 height 25
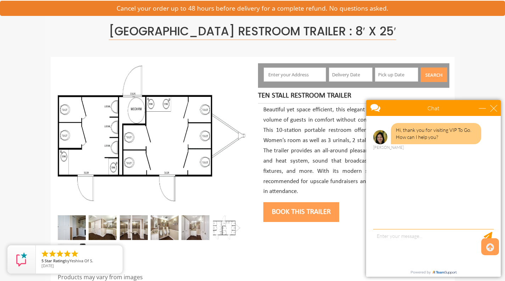
click at [83, 227] on img at bounding box center [72, 228] width 28 height 25
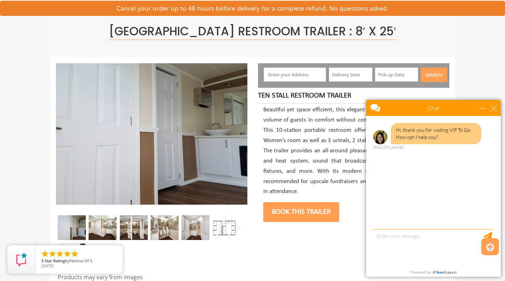
click at [101, 227] on img at bounding box center [103, 228] width 28 height 25
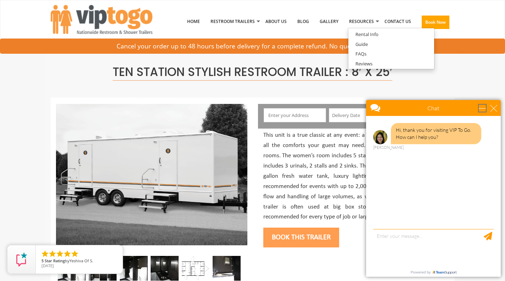
click at [479, 107] on div "minimize" at bounding box center [481, 108] width 7 height 7
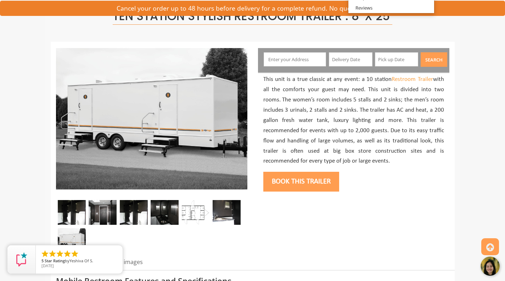
scroll to position [71, 0]
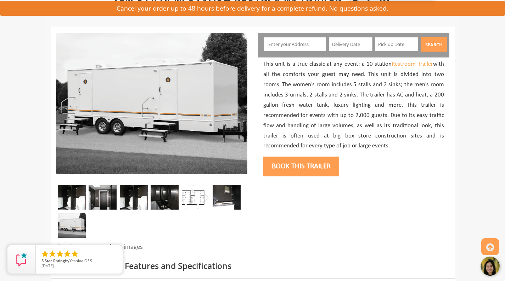
click at [159, 194] on img at bounding box center [164, 197] width 28 height 25
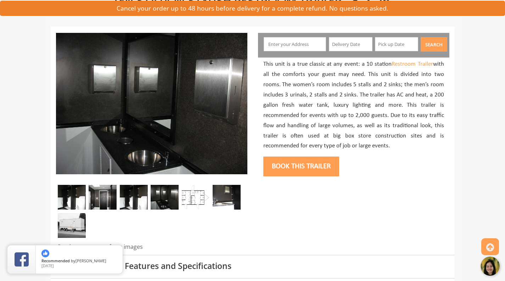
click at [129, 195] on img at bounding box center [134, 197] width 28 height 25
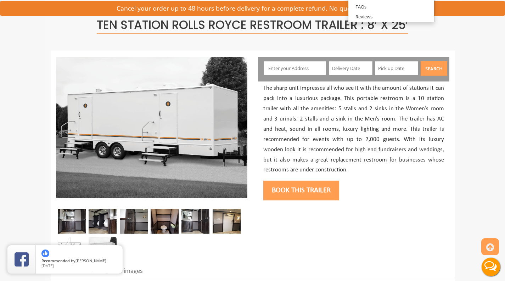
scroll to position [55, 0]
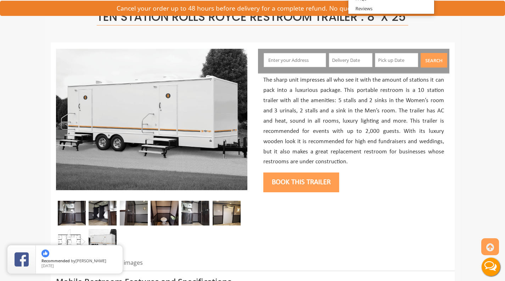
click at [169, 212] on img at bounding box center [164, 213] width 28 height 25
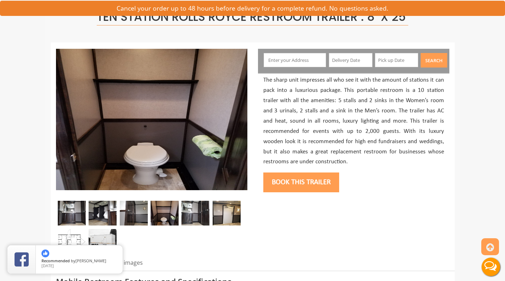
click at [137, 211] on img at bounding box center [134, 213] width 28 height 25
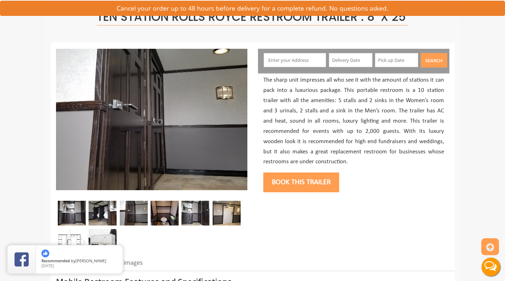
click at [93, 212] on img at bounding box center [103, 213] width 28 height 25
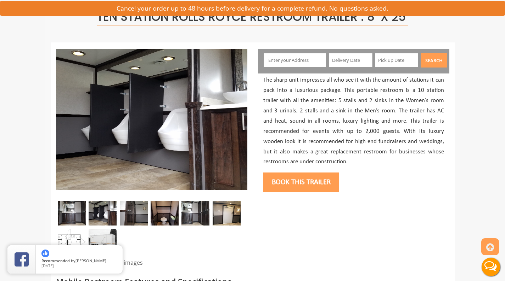
click at [70, 207] on img at bounding box center [72, 213] width 28 height 25
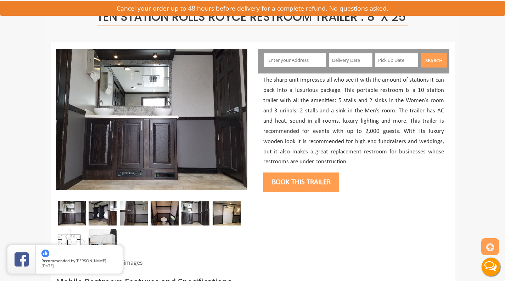
click at [234, 217] on img at bounding box center [226, 213] width 28 height 25
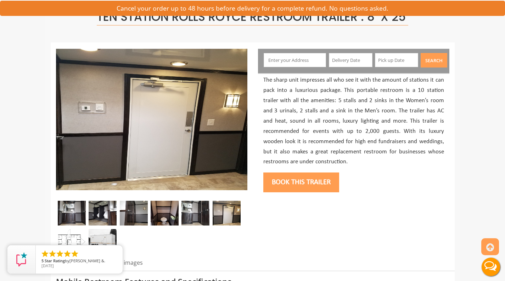
click at [63, 235] on img at bounding box center [72, 241] width 28 height 25
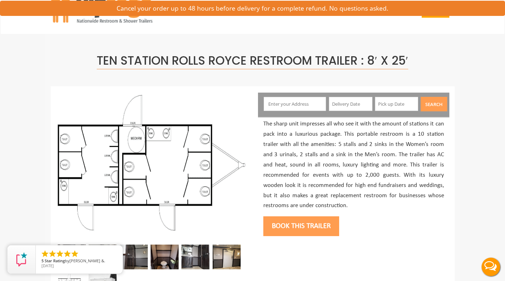
scroll to position [11, 0]
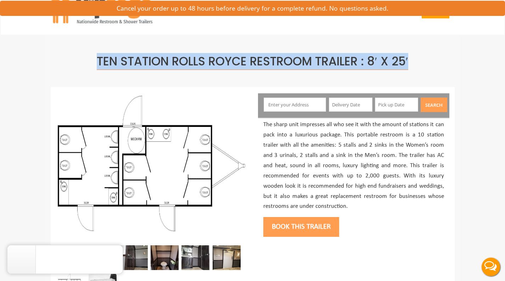
drag, startPoint x: 96, startPoint y: 61, endPoint x: 429, endPoint y: 57, distance: 333.2
click at [429, 57] on h1 "Ten Station Rolls Royce Restroom Trailer : 8′ x 25′" at bounding box center [252, 61] width 393 height 13
copy span "Ten Station Rolls Royce Restroom Trailer : 8′ x 25′"
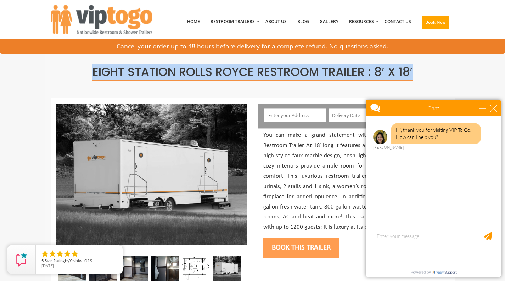
drag, startPoint x: 0, startPoint y: 0, endPoint x: 410, endPoint y: 86, distance: 418.9
click at [410, 86] on div "Eight Station Rolls Royce Restroom Trailer : 8′ x 18′" at bounding box center [253, 71] width 404 height 52
copy span "Eight Station Rolls Royce Restroom Trailer : 8′ x 18′"
